Goal: Transaction & Acquisition: Book appointment/travel/reservation

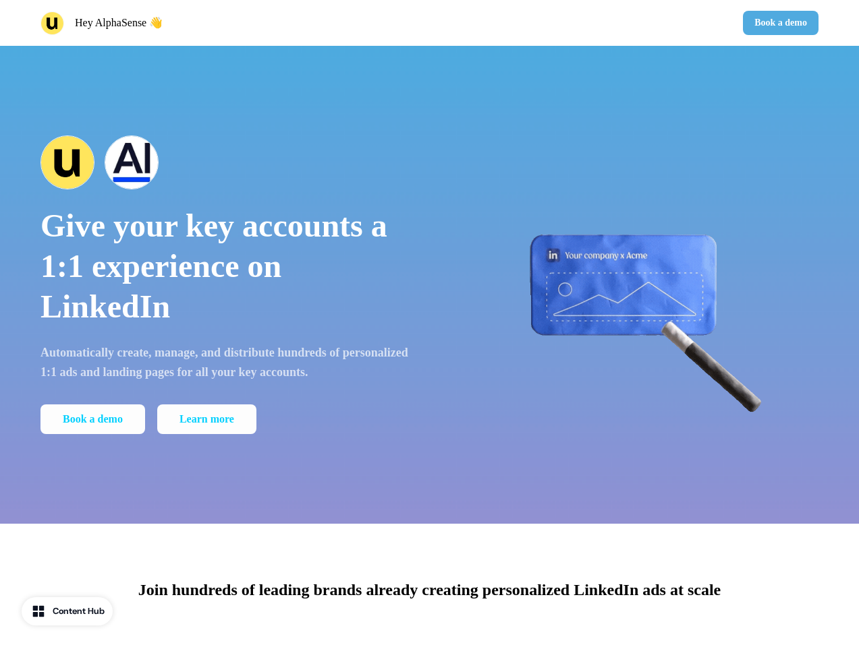
click at [429, 23] on div "Hey AlphaSense 👋 Book a demo" at bounding box center [429, 23] width 859 height 46
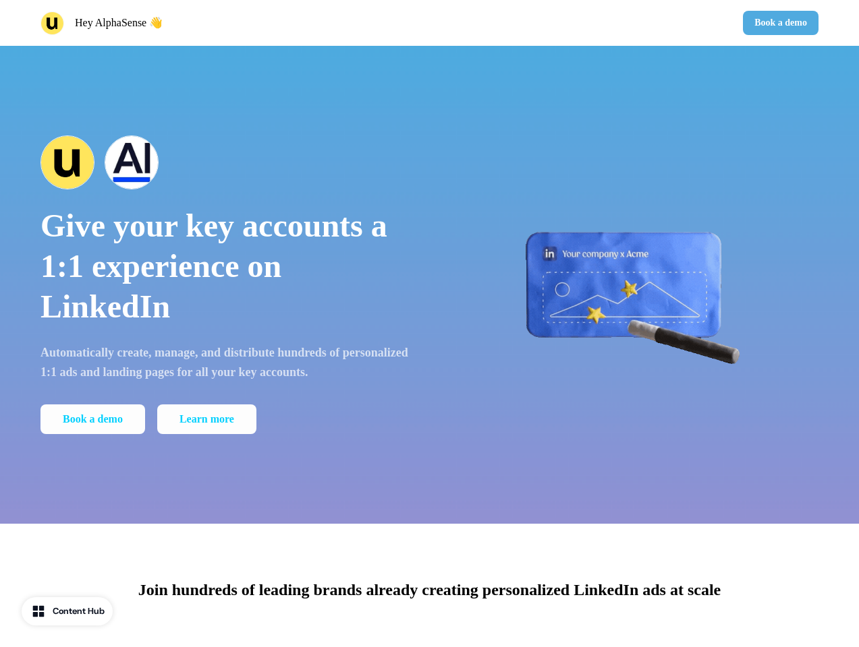
click at [232, 23] on div "Hey AlphaSense 👋" at bounding box center [232, 23] width 384 height 24
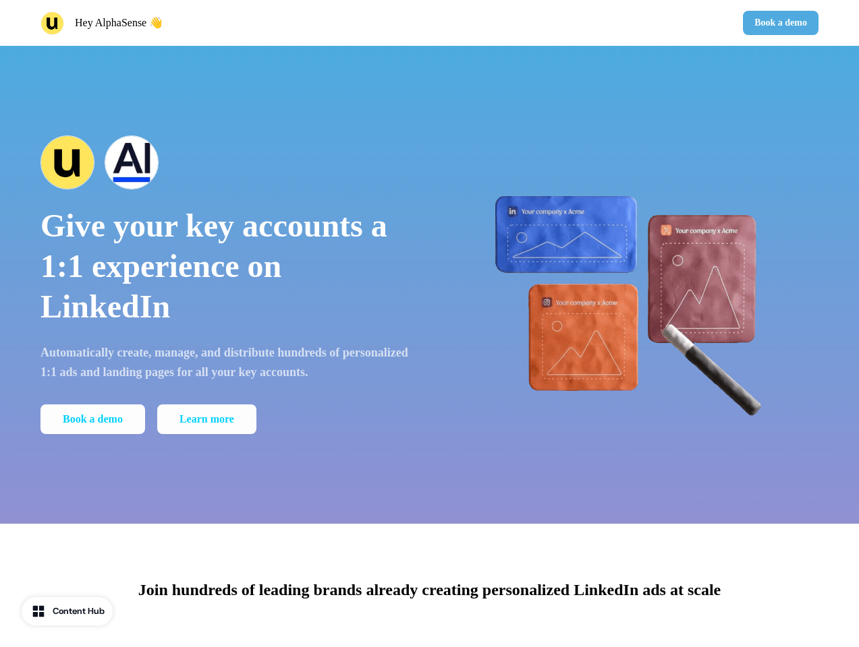
click at [627, 23] on div "Book a demo" at bounding box center [627, 23] width 384 height 24
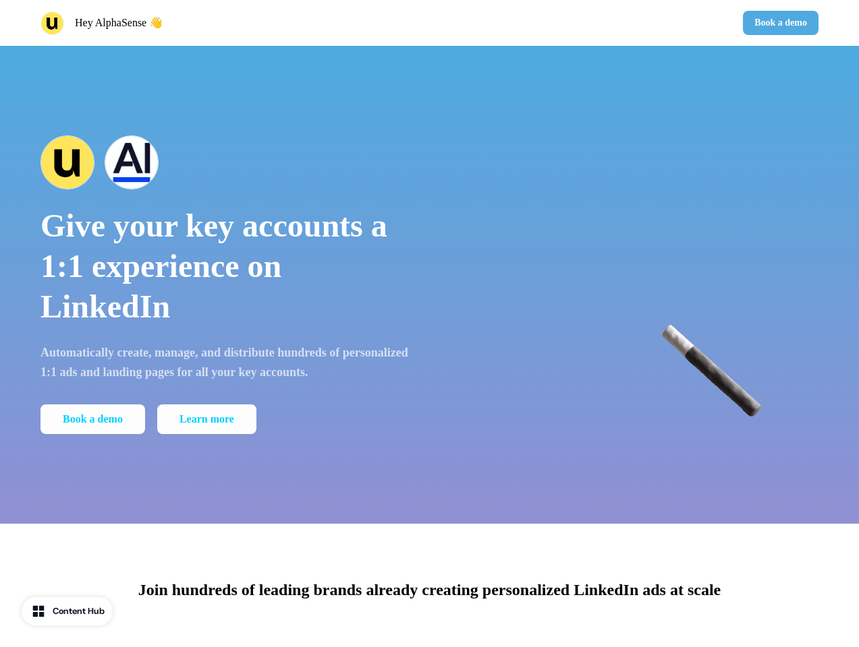
click at [778, 23] on button "Book a demo" at bounding box center [781, 23] width 76 height 24
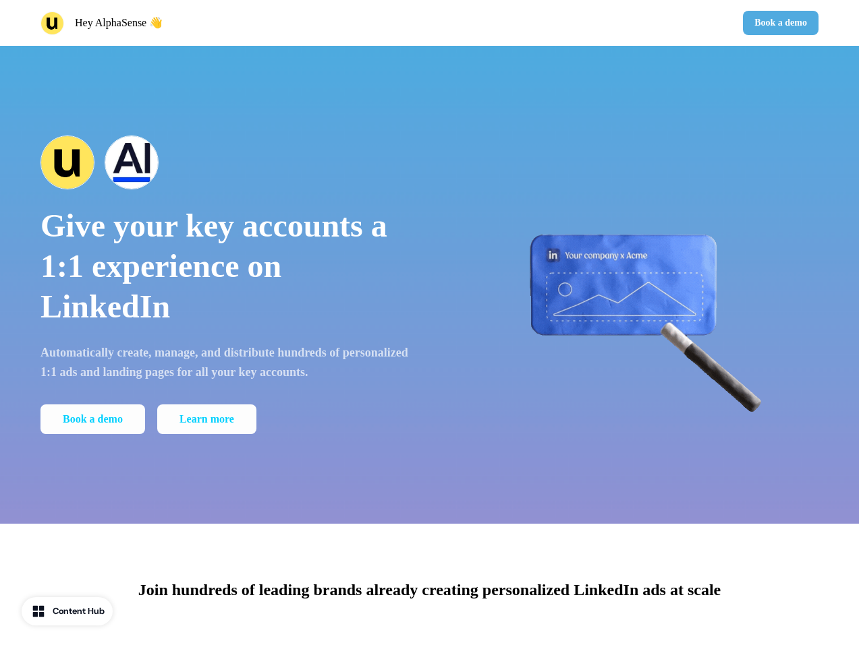
click at [429, 285] on div "Give your key accounts a 1:1 experience on LinkedIn Automatically create, manag…" at bounding box center [429, 285] width 859 height 478
click at [225, 285] on p "Give your key accounts a 1:1 experience on LinkedIn" at bounding box center [225, 266] width 370 height 121
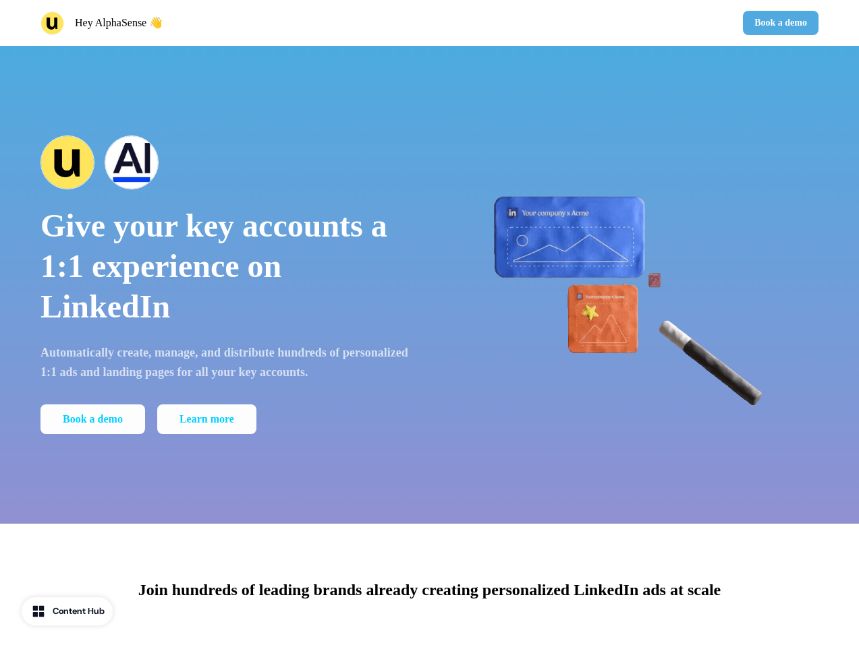
click at [225, 163] on div at bounding box center [225, 163] width 370 height 54
